Goal: Task Accomplishment & Management: Use online tool/utility

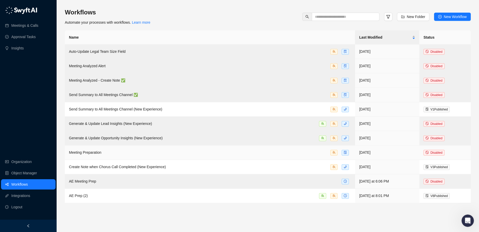
click at [255, 151] on div "Meeting Preparation" at bounding box center [210, 153] width 282 height 6
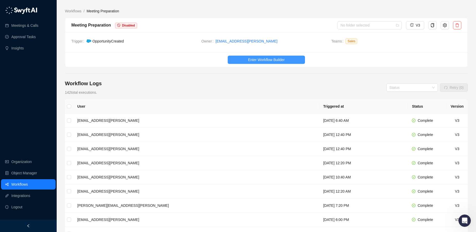
click at [261, 58] on span "Enter Workflow Builder" at bounding box center [266, 60] width 37 height 6
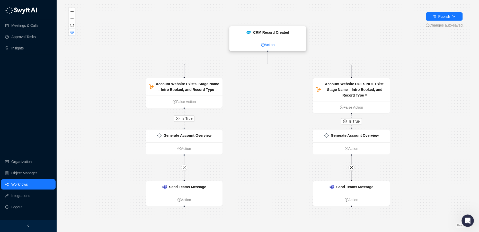
click at [267, 45] on link "Action" at bounding box center [268, 45] width 77 height 6
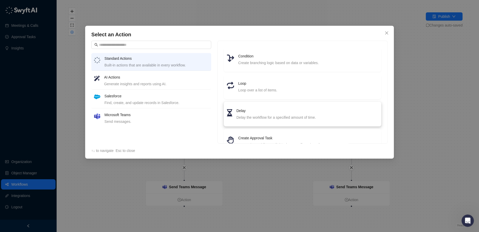
click at [261, 113] on h4 "Delay" at bounding box center [308, 111] width 142 height 6
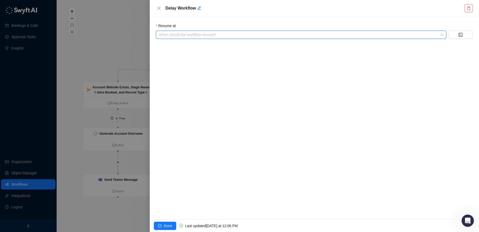
click at [189, 34] on input "search" at bounding box center [299, 35] width 281 height 8
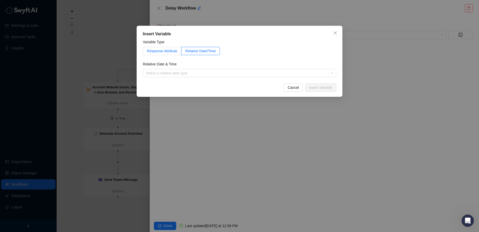
click at [166, 53] on label "Response Attribute" at bounding box center [162, 51] width 39 height 8
click at [186, 73] on span at bounding box center [207, 73] width 129 height 8
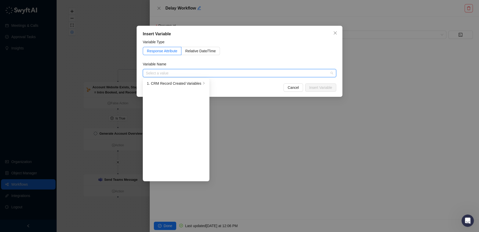
click at [200, 73] on input "search" at bounding box center [238, 73] width 184 height 8
click at [189, 83] on div "1. CRM Record Created Variables" at bounding box center [174, 84] width 54 height 6
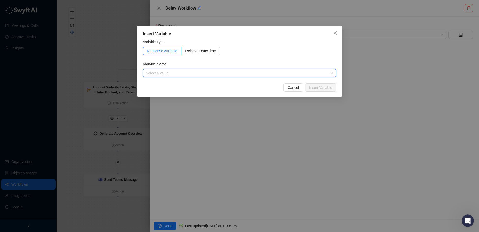
click at [174, 71] on input "search" at bounding box center [238, 73] width 184 height 8
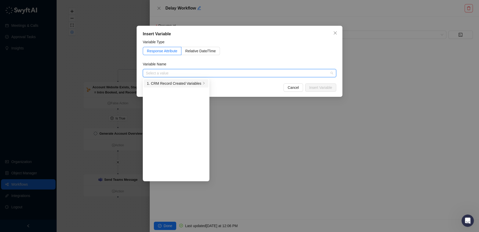
click at [169, 87] on li "1. CRM Record Created Variables" at bounding box center [176, 83] width 65 height 8
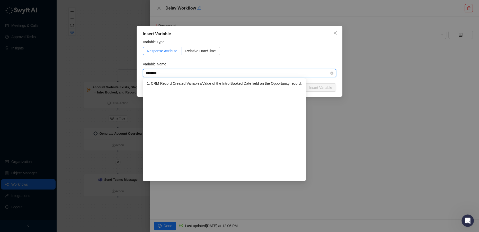
type input "*********"
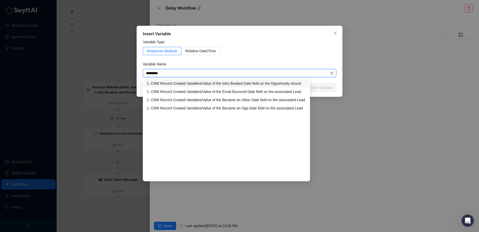
click at [215, 82] on div "1. CRM Record Created Variables / Value of the Intro Booked Date field on the O…" at bounding box center [226, 84] width 159 height 6
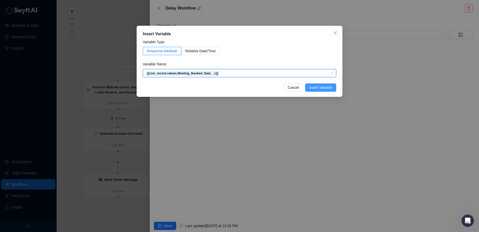
click at [322, 88] on span "Insert Variable" at bounding box center [320, 88] width 23 height 6
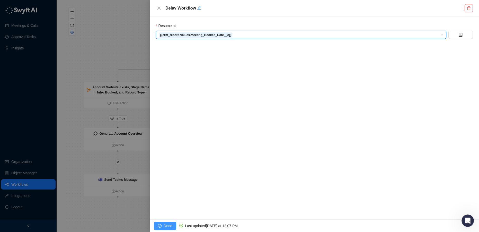
click at [167, 225] on span "Done" at bounding box center [168, 226] width 8 height 6
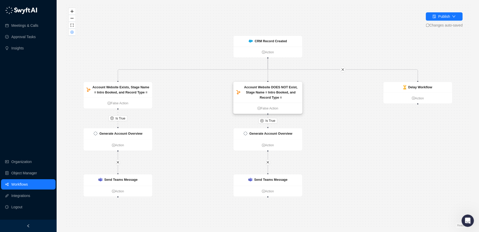
click at [261, 97] on strong "Account Website DOES NOT Exist, Stage Name = Intro Booked, and Record Type =" at bounding box center [271, 92] width 54 height 14
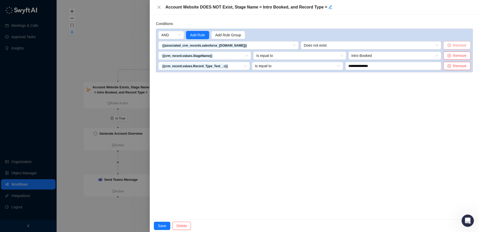
click at [454, 46] on span "Remove" at bounding box center [459, 45] width 13 height 6
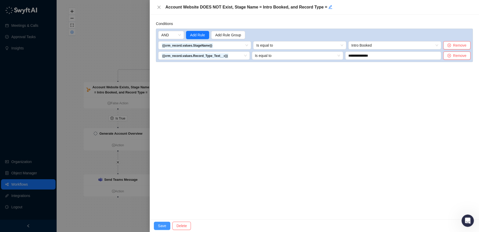
click at [162, 225] on span "Save" at bounding box center [162, 226] width 8 height 6
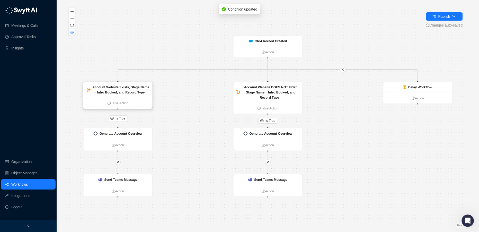
click at [136, 88] on strong "Account Website Exists, Stage Name = Intro Booked, and Record Type =" at bounding box center [120, 89] width 57 height 9
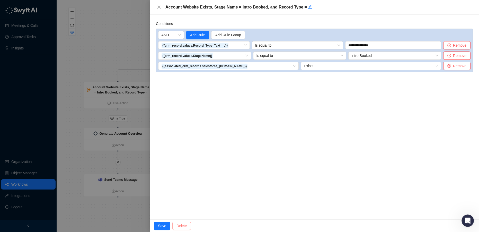
click at [180, 225] on span "Delete" at bounding box center [182, 226] width 10 height 6
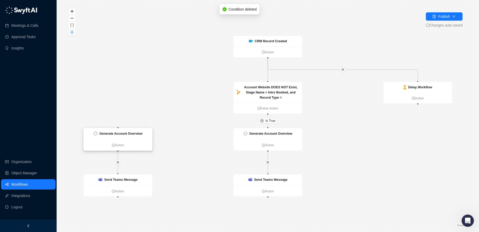
click at [136, 138] on div "Generate Account Overview" at bounding box center [118, 134] width 69 height 12
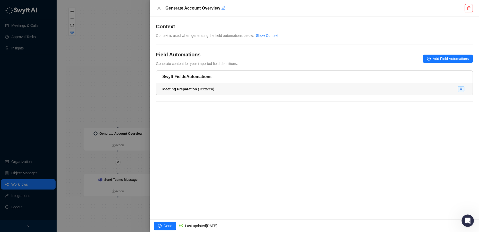
click at [206, 91] on div "Meeting Preparation ( Textarea )" at bounding box center [188, 89] width 52 height 6
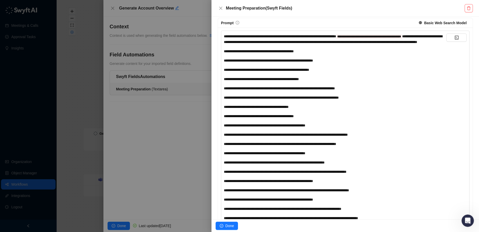
scroll to position [164, 0]
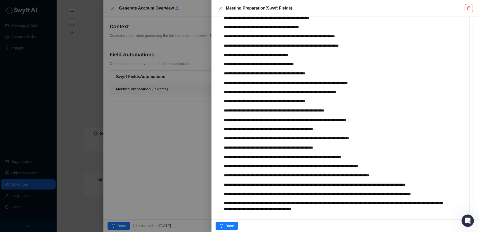
click at [156, 182] on div at bounding box center [239, 116] width 479 height 232
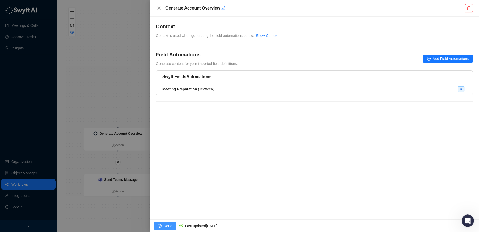
click at [165, 226] on span "Done" at bounding box center [168, 226] width 8 height 6
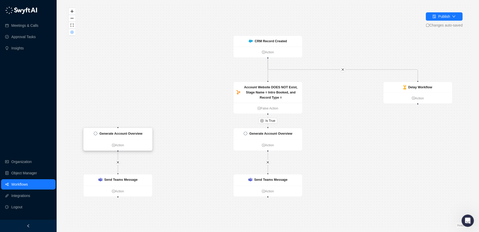
click at [139, 133] on strong "Generate Account Overview" at bounding box center [120, 134] width 43 height 4
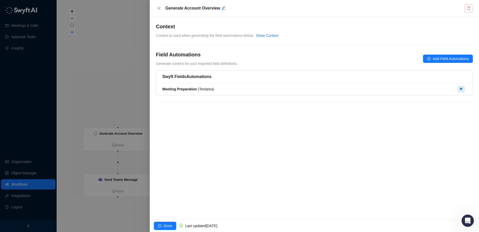
click at [467, 6] on button "button" at bounding box center [469, 8] width 8 height 8
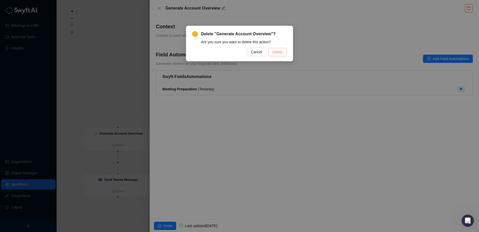
click at [278, 53] on span "Delete" at bounding box center [278, 52] width 10 height 6
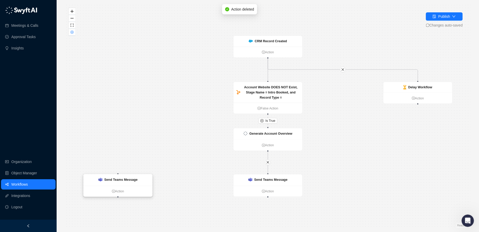
click at [120, 180] on strong "Send Teams Message" at bounding box center [120, 180] width 33 height 4
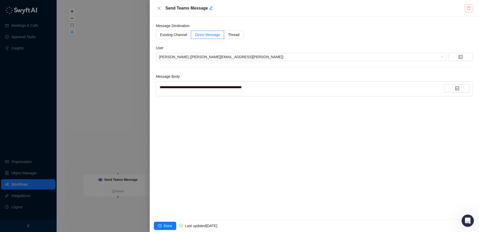
click at [468, 8] on icon "delete" at bounding box center [469, 8] width 4 height 4
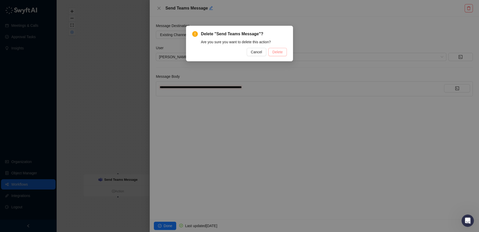
click at [281, 52] on span "Delete" at bounding box center [278, 52] width 10 height 6
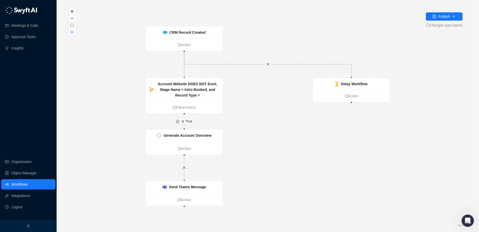
click at [350, 103] on div "Is True CRM Record Created Action Account Website DOES NOT Exist, Stage Name = …" at bounding box center [268, 116] width 406 height 224
click at [183, 70] on icon "Edge from c7e1f310-e670-013d-3fa9-0a51b3066a97 to ad4e5610-ed71-013d-b296-5ef61…" at bounding box center [183, 64] width 0 height 25
drag, startPoint x: 351, startPoint y: 102, endPoint x: 184, endPoint y: 77, distance: 169.1
click at [184, 77] on div "Is True CRM Record Created Action Account Website DOES NOT Exist, Stage Name = …" at bounding box center [268, 116] width 406 height 224
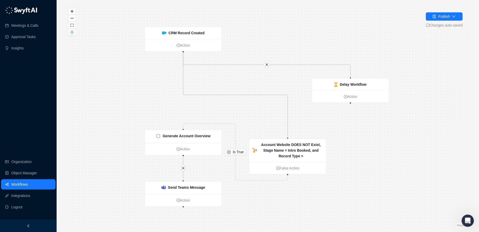
drag, startPoint x: 196, startPoint y: 86, endPoint x: 293, endPoint y: 135, distance: 108.8
click at [303, 146] on strong "Account Website DOES NOT Exist, Stage Name = Intro Booked, and Record Type =" at bounding box center [291, 150] width 60 height 15
click at [270, 95] on icon "Edge from c7e1f310-e670-013d-3fa9-0a51b3066a97 to ad4e5610-ed71-013d-b296-5ef61…" at bounding box center [237, 95] width 108 height 86
click at [267, 67] on button "button" at bounding box center [267, 65] width 6 height 6
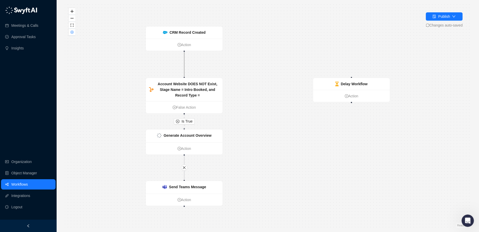
click at [184, 66] on icon "Edge from c7e1f310-e670-013d-3fa9-0a51b3066a97 to ad4e5610-ed71-013d-b296-5ef61…" at bounding box center [184, 64] width 0 height 25
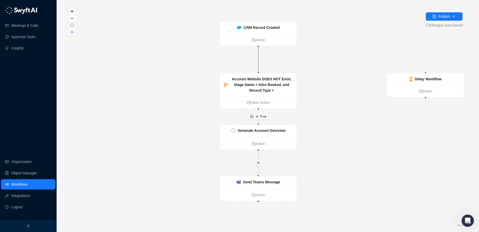
drag, startPoint x: 184, startPoint y: 77, endPoint x: 257, endPoint y: 73, distance: 73.7
click at [257, 73] on div "Is True CRM Record Created Action Account Website DOES NOT Exist, Stage Name = …" at bounding box center [268, 116] width 406 height 224
click at [271, 85] on strong "Account Website DOES NOT Exist, Stage Name = Intro Booked, and Record Type =" at bounding box center [261, 85] width 60 height 15
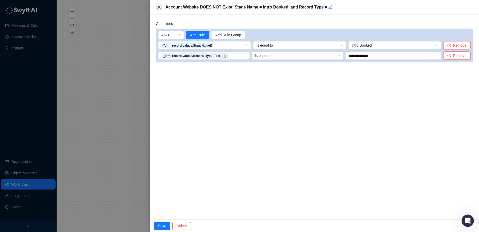
click at [158, 7] on icon "close" at bounding box center [159, 7] width 4 height 4
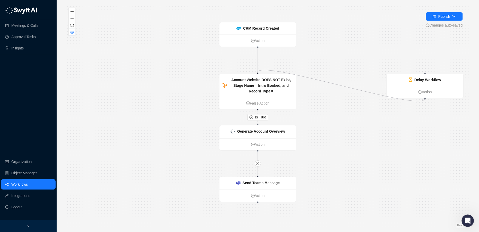
drag, startPoint x: 424, startPoint y: 98, endPoint x: 257, endPoint y: 73, distance: 169.1
click at [257, 73] on div "Is True CRM Record Created Action Account Website DOES NOT Exist, Stage Name = …" at bounding box center [268, 116] width 406 height 224
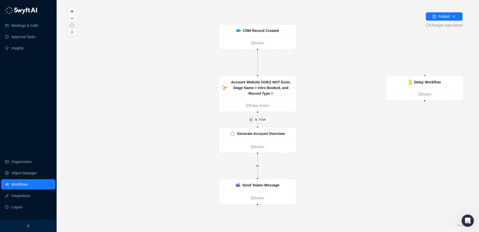
drag, startPoint x: 426, startPoint y: 99, endPoint x: 425, endPoint y: 102, distance: 3.5
click at [425, 102] on div "Is True CRM Record Created Action Account Website DOES NOT Exist, Stage Name = …" at bounding box center [268, 116] width 406 height 224
click at [420, 95] on icon "plus-circle" at bounding box center [419, 96] width 4 height 4
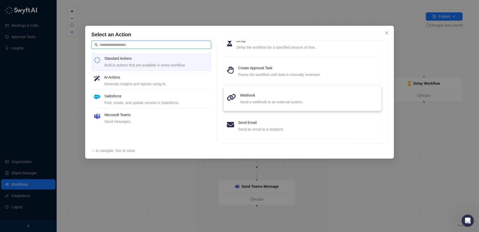
scroll to position [73, 0]
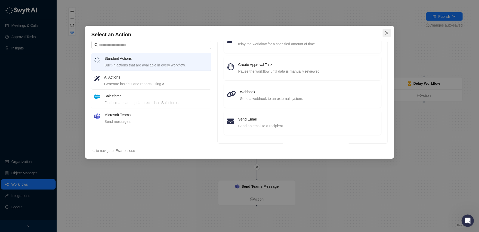
click at [387, 33] on icon "close" at bounding box center [387, 33] width 4 height 4
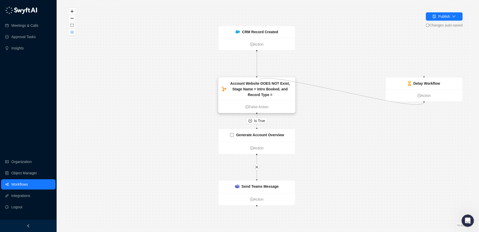
drag, startPoint x: 425, startPoint y: 101, endPoint x: 259, endPoint y: 81, distance: 166.8
click at [259, 81] on div "CRM Record Created Action Account Website DOES NOT Exist, Stage Name = Intro Bo…" at bounding box center [254, 138] width 406 height 224
click at [257, 54] on icon "Edge from c7e1f310-e670-013d-3fa9-0a51b3066a97 to ad4e5610-ed71-013d-b296-5ef61…" at bounding box center [257, 63] width 0 height 25
click at [254, 46] on link "Action" at bounding box center [257, 44] width 77 height 6
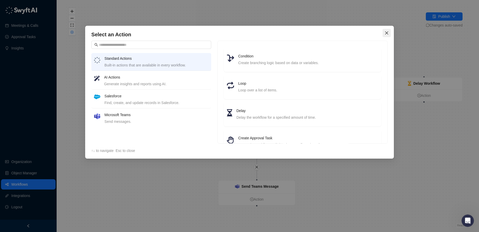
click at [388, 33] on icon "close" at bounding box center [387, 33] width 4 height 4
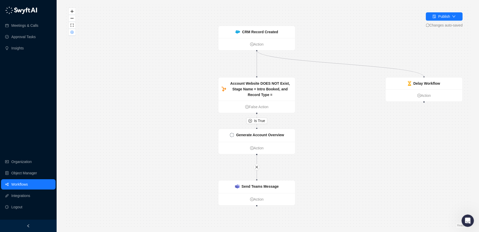
drag, startPoint x: 256, startPoint y: 50, endPoint x: 426, endPoint y: 76, distance: 171.9
click at [426, 76] on div "Is True CRM Record Created Action Account Website DOES NOT Exist, Stage Name = …" at bounding box center [268, 116] width 406 height 224
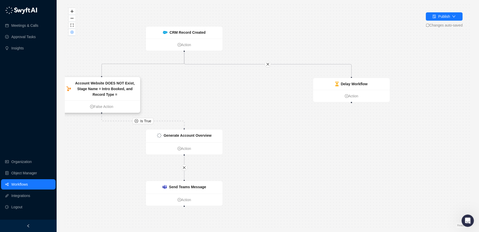
drag, startPoint x: 199, startPoint y: 94, endPoint x: 116, endPoint y: 93, distance: 82.6
click at [116, 93] on strong "Account Website DOES NOT Exist, Stage Name = Intro Booked, and Record Type =" at bounding box center [105, 88] width 60 height 15
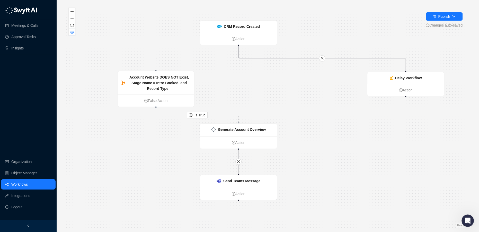
drag, startPoint x: 235, startPoint y: 103, endPoint x: 311, endPoint y: 93, distance: 76.4
click at [311, 93] on div "Is True CRM Record Created Action Account Website DOES NOT Exist, Stage Name = …" at bounding box center [268, 116] width 406 height 224
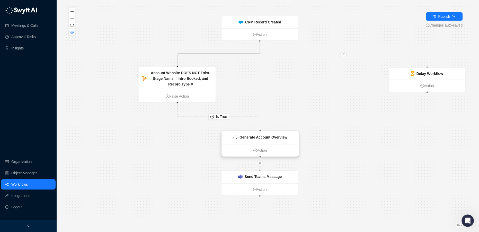
drag, startPoint x: 273, startPoint y: 126, endPoint x: 273, endPoint y: 138, distance: 11.9
click at [273, 138] on strong "Generate Account Overview" at bounding box center [264, 137] width 48 height 4
click at [176, 77] on strong "Account Website DOES NOT Exist, Stage Name = Intro Booked, and Record Type =" at bounding box center [181, 78] width 60 height 15
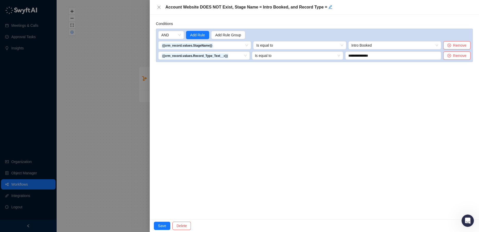
click at [101, 156] on div at bounding box center [239, 116] width 479 height 232
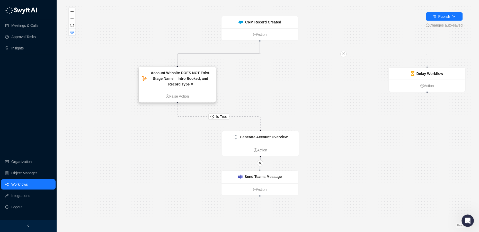
click at [191, 78] on strong "Account Website DOES NOT Exist, Stage Name = Intro Booked, and Record Type =" at bounding box center [181, 78] width 60 height 15
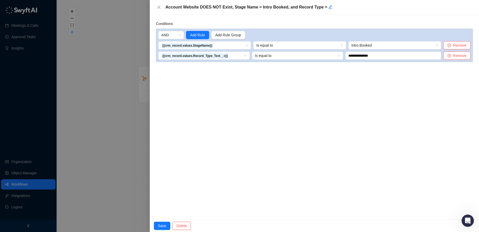
click at [113, 79] on div at bounding box center [239, 116] width 479 height 232
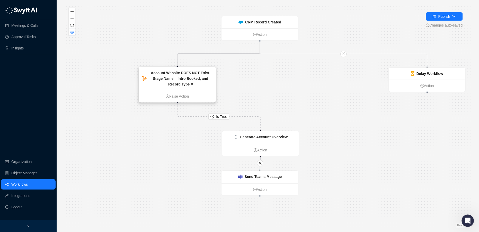
click at [196, 81] on div "Account Website DOES NOT Exist, Stage Name = Intro Booked, and Record Type =" at bounding box center [181, 78] width 64 height 17
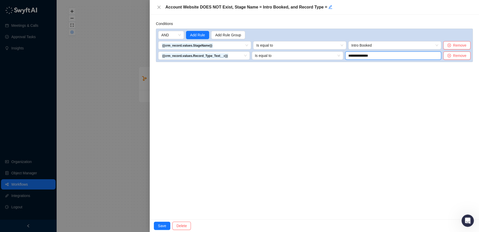
click at [359, 54] on input "**********" at bounding box center [393, 55] width 96 height 8
click at [160, 227] on span "Save" at bounding box center [162, 226] width 8 height 6
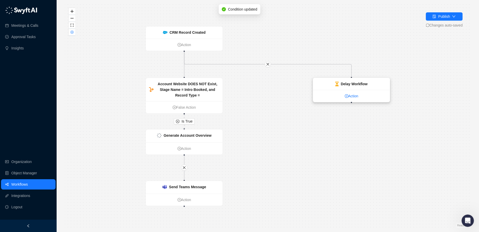
click at [351, 99] on link "Action" at bounding box center [351, 96] width 77 height 6
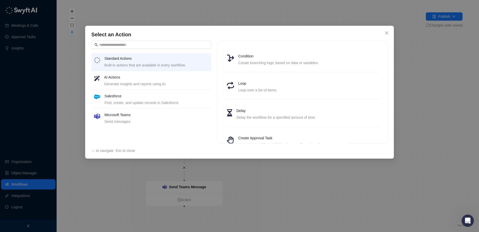
click at [125, 97] on h4 "Salesforce" at bounding box center [156, 96] width 104 height 6
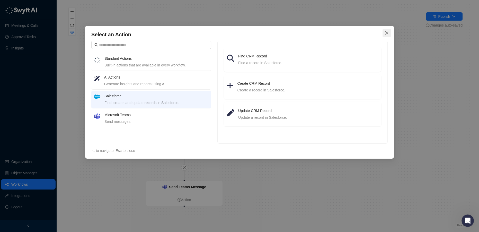
click at [388, 33] on icon "close" at bounding box center [387, 33] width 4 height 4
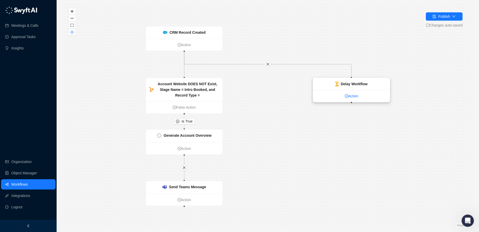
click at [348, 96] on link "Action" at bounding box center [351, 96] width 77 height 6
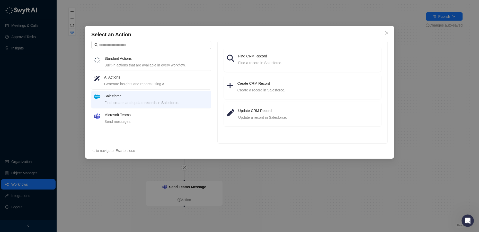
click at [147, 59] on h4 "Standard Actions" at bounding box center [156, 59] width 104 height 6
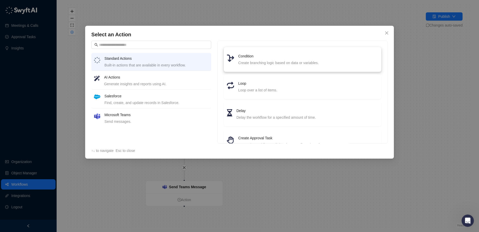
click at [273, 60] on div "Create branching logic based on data or variables." at bounding box center [308, 63] width 140 height 6
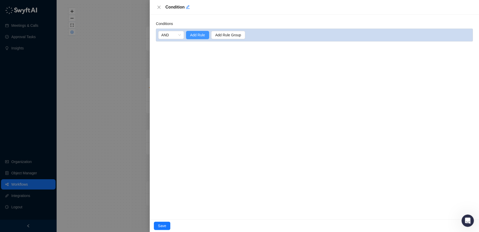
click at [199, 33] on span "Add Rule" at bounding box center [197, 35] width 15 height 6
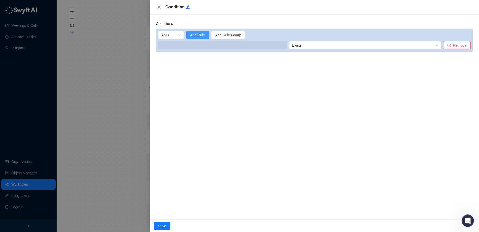
click at [198, 32] on span "Add Rule" at bounding box center [197, 35] width 15 height 6
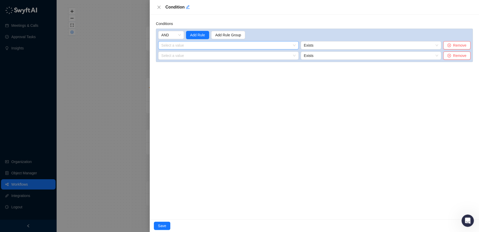
click at [265, 45] on input "search" at bounding box center [226, 45] width 131 height 8
click at [204, 54] on div "1. CRM Record Created Variables" at bounding box center [189, 56] width 54 height 6
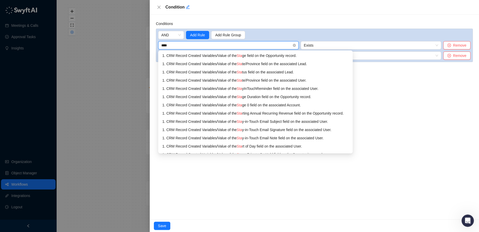
type input "*****"
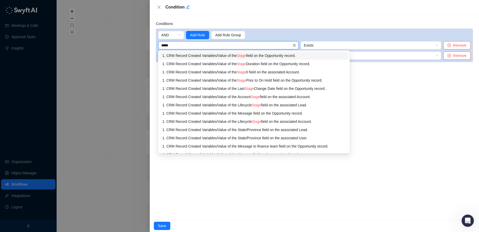
click at [249, 54] on div "1. CRM Record Created Variables / Value of the Stage field on the Opportunity r…" at bounding box center [253, 56] width 183 height 6
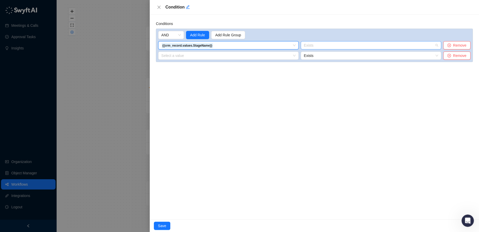
click at [333, 45] on span "Exists" at bounding box center [371, 45] width 134 height 8
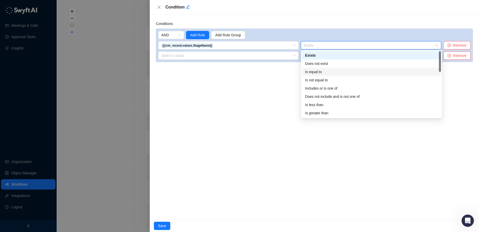
click at [323, 71] on div "Is equal to" at bounding box center [371, 72] width 133 height 6
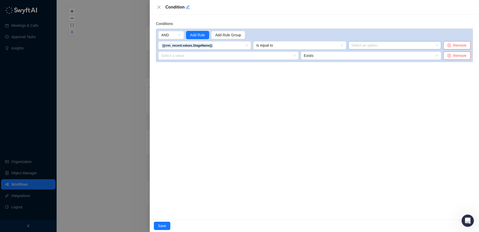
click at [362, 44] on input "search" at bounding box center [394, 45] width 84 height 8
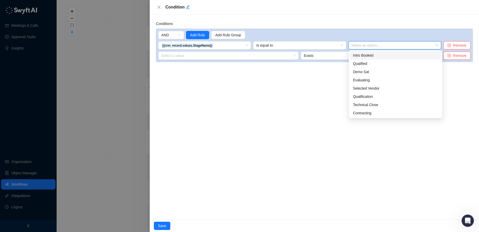
click at [362, 54] on div "Intro Booked" at bounding box center [395, 56] width 85 height 6
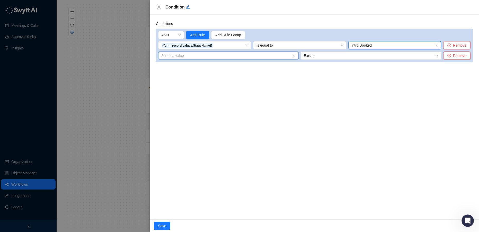
click at [187, 57] on input "search" at bounding box center [226, 56] width 131 height 8
click at [168, 63] on div "1. CRM Record Created Variables" at bounding box center [189, 66] width 54 height 6
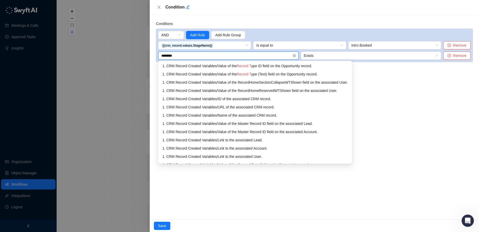
type input "*********"
click at [173, 75] on div "1. CRM Record Created Variables / Value of the Record Ty pe (Text) field on the…" at bounding box center [255, 74] width 186 height 6
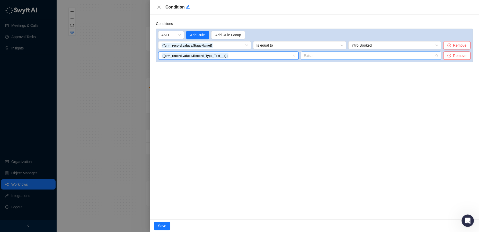
click at [339, 56] on span "Exists" at bounding box center [371, 56] width 134 height 8
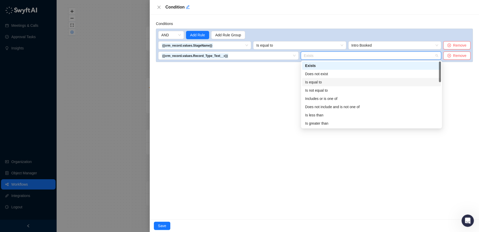
click at [329, 81] on div "Is equal to" at bounding box center [371, 82] width 133 height 6
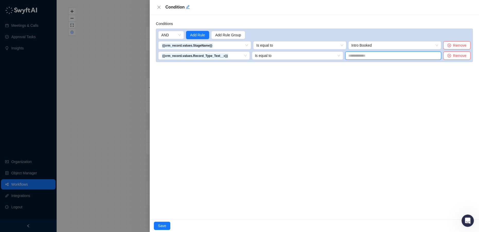
click at [363, 55] on input "text" at bounding box center [393, 55] width 96 height 8
paste input "**********"
type input "**********"
click at [289, 154] on div "Conditions AND Add Rule Add Rule Group {{crm_record.values.StageName}} 1. CRM R…" at bounding box center [314, 117] width 329 height 205
click at [159, 226] on span "Save" at bounding box center [162, 226] width 8 height 6
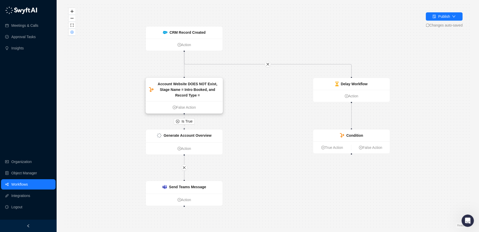
click at [191, 100] on div "Account Website DOES NOT Exist, Stage Name = Intro Booked, and Record Type =" at bounding box center [184, 89] width 77 height 23
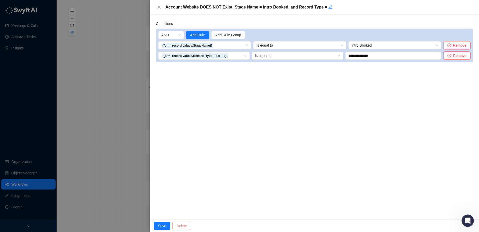
click at [185, 223] on span "Delete" at bounding box center [182, 226] width 10 height 6
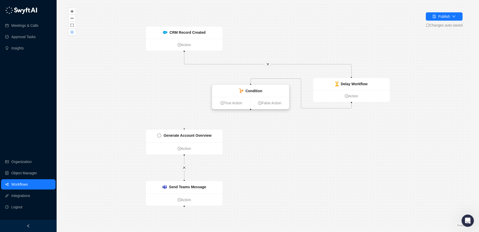
drag, startPoint x: 348, startPoint y: 136, endPoint x: 247, endPoint y: 91, distance: 110.3
click at [247, 91] on strong "Condition" at bounding box center [254, 91] width 17 height 4
click at [229, 103] on link "True Action" at bounding box center [231, 103] width 38 height 6
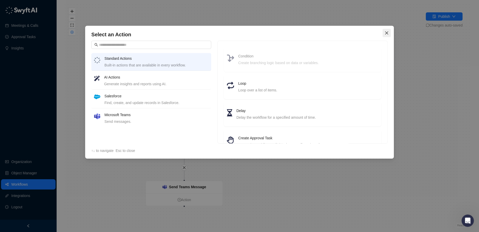
click at [388, 32] on icon "close" at bounding box center [387, 33] width 4 height 4
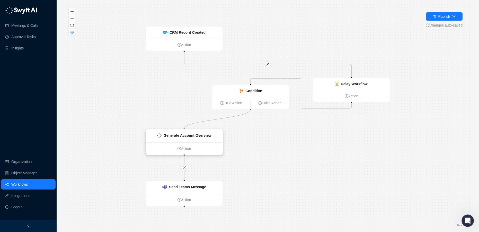
drag, startPoint x: 251, startPoint y: 109, endPoint x: 186, endPoint y: 129, distance: 68.2
click at [186, 129] on div "CRM Record Created Action Generate Account Overview Action Send Teams Message A…" at bounding box center [181, 138] width 406 height 224
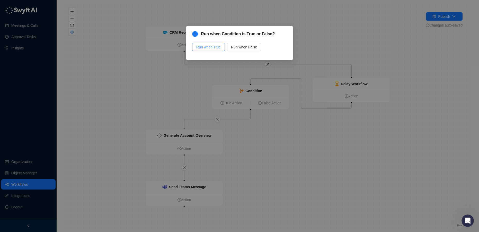
click at [207, 44] on button "Run when True" at bounding box center [208, 47] width 33 height 8
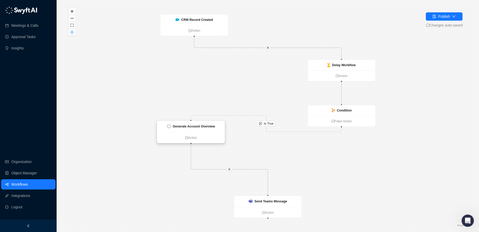
drag, startPoint x: 268, startPoint y: 162, endPoint x: 191, endPoint y: 133, distance: 82.4
click at [191, 133] on ul "Action" at bounding box center [190, 137] width 67 height 11
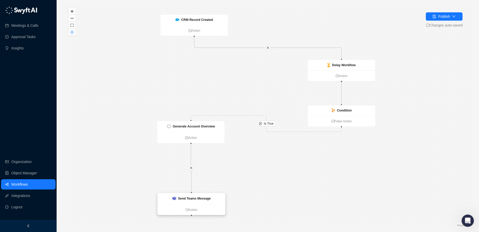
drag, startPoint x: 265, startPoint y: 201, endPoint x: 189, endPoint y: 198, distance: 76.5
click at [189, 198] on strong "Send Teams Message" at bounding box center [194, 198] width 33 height 4
click at [339, 65] on strong "Delay Workflow" at bounding box center [344, 65] width 24 height 4
click at [343, 65] on strong "Delay Workflow" at bounding box center [344, 65] width 24 height 4
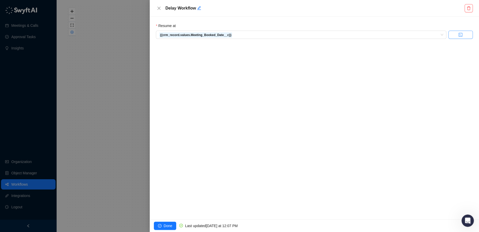
click at [458, 34] on button "button" at bounding box center [461, 35] width 24 height 8
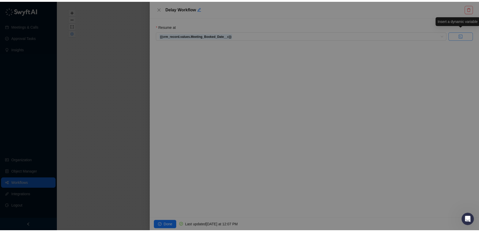
scroll to position [1016, 0]
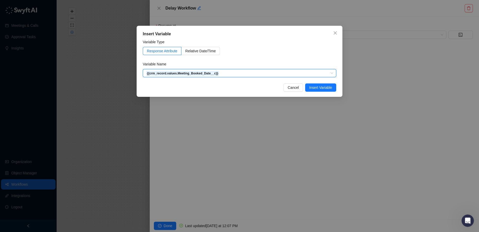
click at [416, 50] on div "Insert Variable Variable Type Response Attribute Relative Date/Time Variable Na…" at bounding box center [239, 116] width 479 height 232
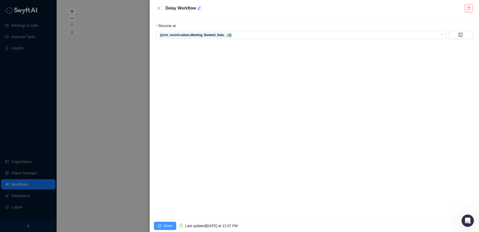
click at [160, 225] on icon "check-circle" at bounding box center [160, 226] width 4 height 4
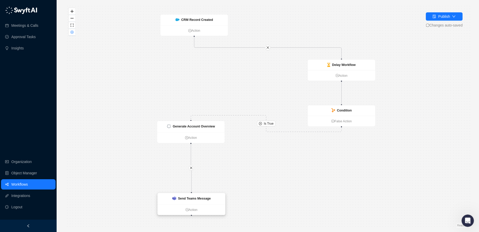
click at [201, 199] on strong "Send Teams Message" at bounding box center [194, 198] width 33 height 4
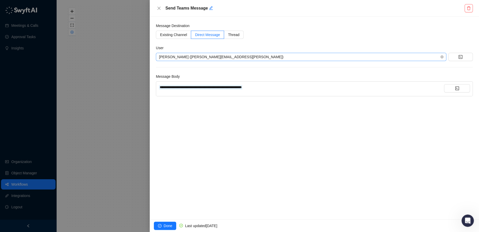
click at [261, 56] on span "[PERSON_NAME] ([PERSON_NAME][EMAIL_ADDRESS][PERSON_NAME])" at bounding box center [301, 57] width 284 height 8
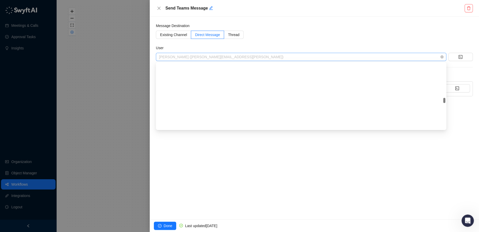
scroll to position [857, 0]
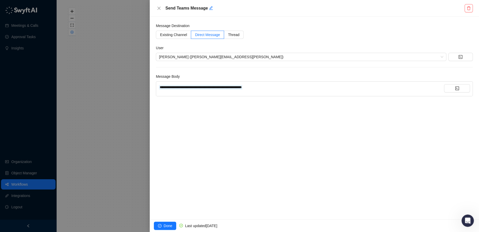
click at [283, 42] on form "**********" at bounding box center [314, 59] width 317 height 73
click at [110, 112] on div at bounding box center [239, 116] width 479 height 232
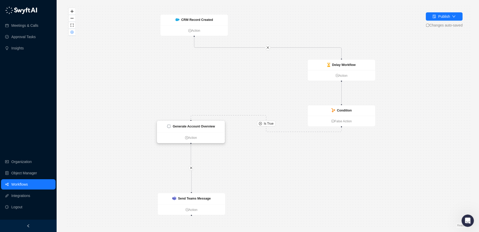
click at [187, 125] on strong "Generate Account Overview" at bounding box center [194, 126] width 42 height 4
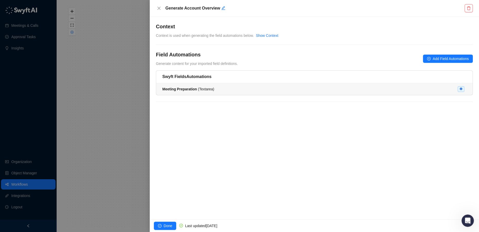
click at [431, 89] on div "Meeting Preparation ( Textarea )" at bounding box center [314, 89] width 304 height 6
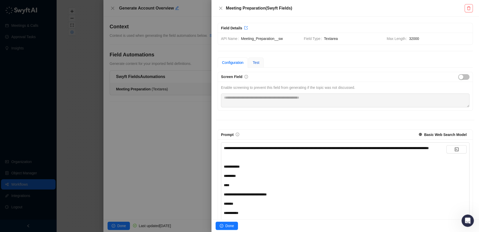
click at [256, 62] on span "Test" at bounding box center [256, 62] width 7 height 4
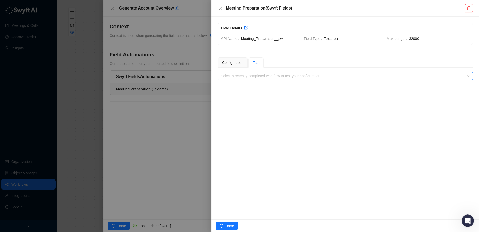
click at [255, 73] on input "search" at bounding box center [344, 76] width 246 height 8
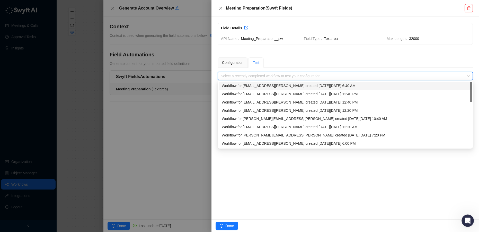
drag, startPoint x: 331, startPoint y: 64, endPoint x: 289, endPoint y: 62, distance: 42.8
click at [329, 64] on div "Configuration Test" at bounding box center [345, 62] width 255 height 10
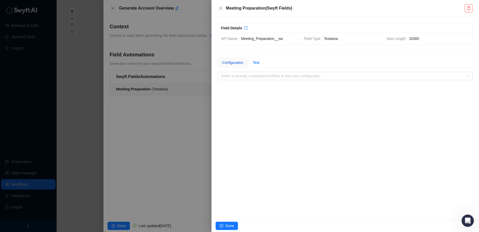
click at [235, 60] on div "Configuration" at bounding box center [232, 63] width 21 height 6
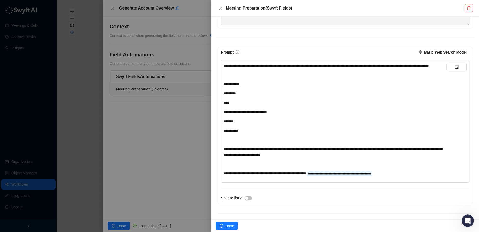
scroll to position [93, 0]
